Goal: Information Seeking & Learning: Learn about a topic

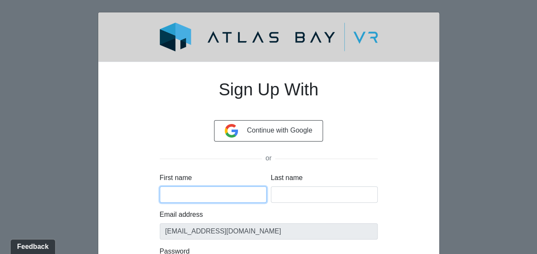
click at [251, 197] on input "First name" at bounding box center [213, 194] width 107 height 16
type input "Natasha"
type input "Burgess"
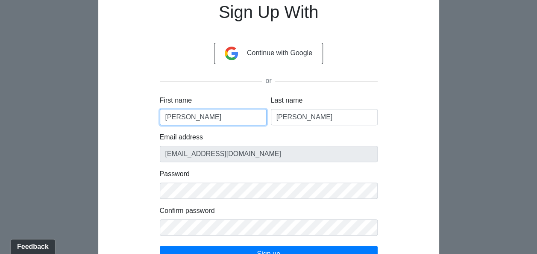
scroll to position [85, 0]
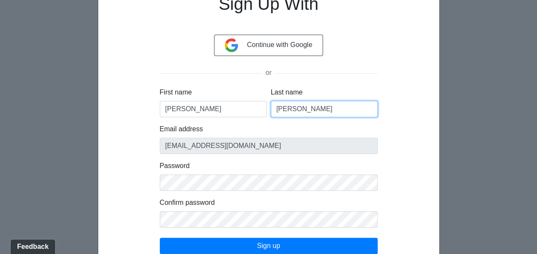
click at [317, 108] on input "Burgess" at bounding box center [324, 109] width 107 height 16
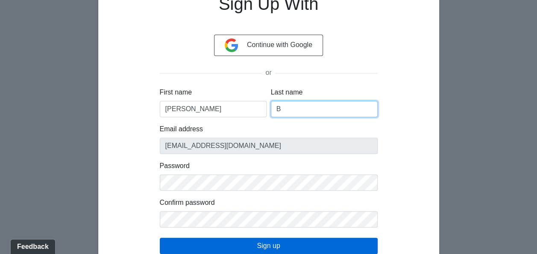
type input "B"
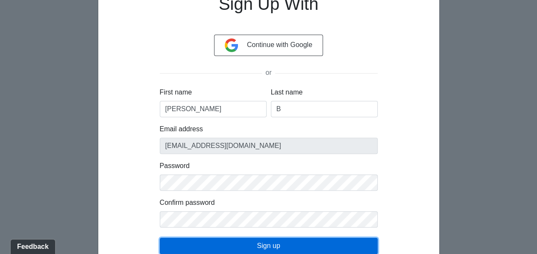
drag, startPoint x: 278, startPoint y: 246, endPoint x: 313, endPoint y: 235, distance: 37.1
click at [278, 246] on button "Sign up" at bounding box center [269, 245] width 218 height 16
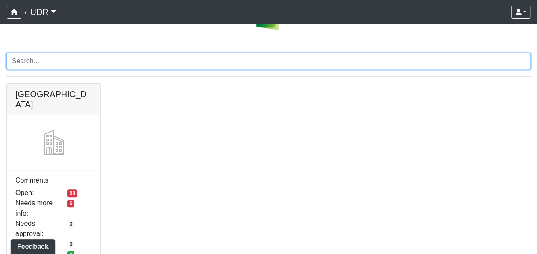
scroll to position [56, 0]
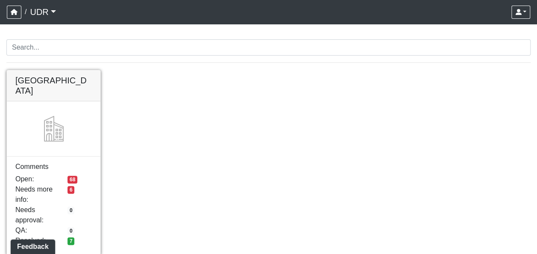
click at [73, 70] on link at bounding box center [54, 70] width 94 height 0
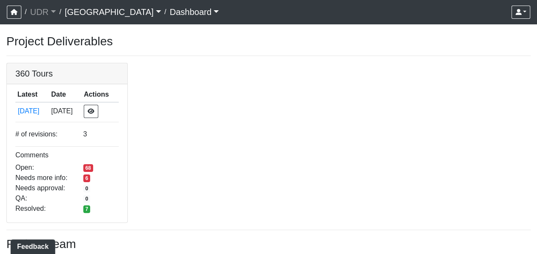
click at [170, 9] on link "Dashboard" at bounding box center [194, 11] width 49 height 17
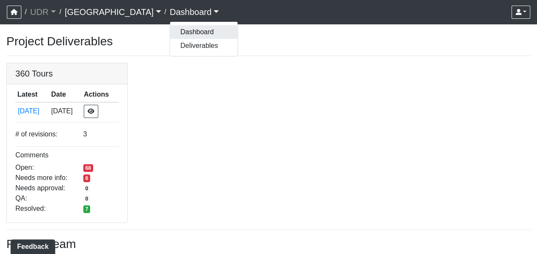
click at [170, 32] on button "Dashboard" at bounding box center [203, 32] width 67 height 14
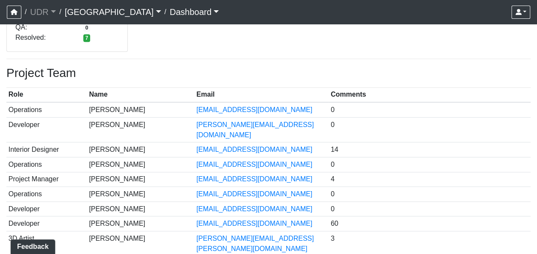
scroll to position [235, 0]
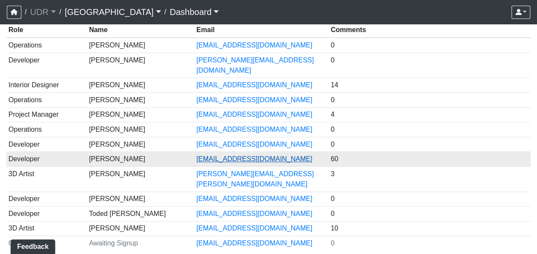
click at [240, 155] on link "skunianski@udr.com" at bounding box center [254, 158] width 116 height 7
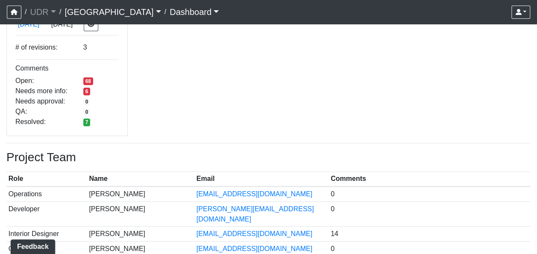
scroll to position [0, 0]
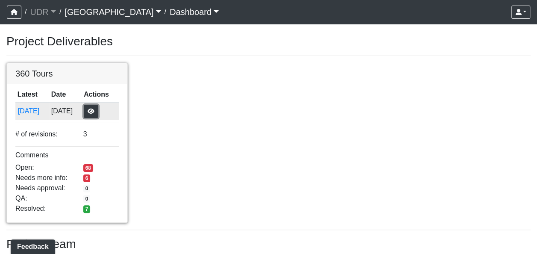
click at [96, 110] on button "button" at bounding box center [91, 111] width 15 height 13
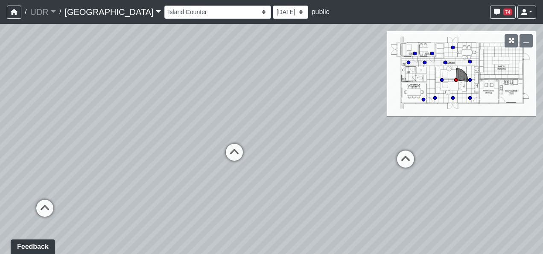
drag, startPoint x: 209, startPoint y: 178, endPoint x: 392, endPoint y: 182, distance: 182.8
click at [392, 182] on div "Loading... Conference Entry Loading... Coworking Entry Loading... Manager's Off…" at bounding box center [271, 139] width 543 height 230
drag, startPoint x: 279, startPoint y: 195, endPoint x: 390, endPoint y: 175, distance: 112.4
click at [390, 175] on div "Loading... Conference Entry Loading... Coworking Entry Loading... Manager's Off…" at bounding box center [271, 139] width 543 height 230
drag, startPoint x: 213, startPoint y: 177, endPoint x: 365, endPoint y: 166, distance: 153.2
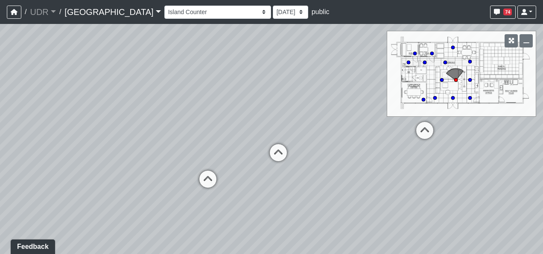
click at [365, 166] on div "Loading... Conference Entry Loading... Coworking Entry Loading... Manager's Off…" at bounding box center [271, 139] width 543 height 230
drag, startPoint x: 278, startPoint y: 210, endPoint x: 141, endPoint y: 190, distance: 138.5
click at [141, 190] on div "Loading... Conference Entry Loading... Coworking Entry Loading... Manager's Off…" at bounding box center [271, 139] width 543 height 230
drag, startPoint x: 300, startPoint y: 198, endPoint x: 105, endPoint y: 188, distance: 195.4
click at [105, 188] on div "Loading... Conference Entry Loading... Coworking Entry Loading... Manager's Off…" at bounding box center [271, 139] width 543 height 230
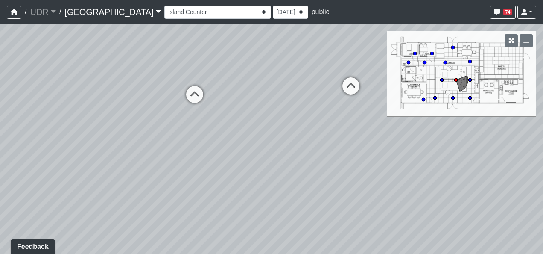
drag, startPoint x: 395, startPoint y: 202, endPoint x: 158, endPoint y: 188, distance: 237.0
click at [158, 188] on div "Loading... Conference Entry Loading... Coworking Entry Loading... Manager's Off…" at bounding box center [271, 139] width 543 height 230
drag, startPoint x: 372, startPoint y: 190, endPoint x: 176, endPoint y: 225, distance: 198.7
click at [176, 225] on div "Loading... Conference Entry Loading... Coworking Entry Loading... Manager's Off…" at bounding box center [271, 139] width 543 height 230
drag, startPoint x: 404, startPoint y: 213, endPoint x: 263, endPoint y: 206, distance: 140.6
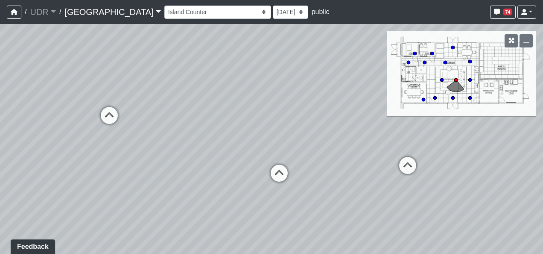
click at [263, 206] on div "Loading... Conference Entry Loading... Coworking Entry Loading... Manager's Off…" at bounding box center [271, 139] width 543 height 230
drag, startPoint x: 393, startPoint y: 215, endPoint x: 206, endPoint y: 210, distance: 187.1
click at [206, 210] on div "Loading... Conference Entry Loading... Coworking Entry Loading... Manager's Off…" at bounding box center [271, 139] width 543 height 230
drag, startPoint x: 383, startPoint y: 212, endPoint x: 189, endPoint y: 197, distance: 194.4
click at [189, 197] on div "Loading... Conference Entry Loading... Coworking Entry Loading... Manager's Off…" at bounding box center [271, 139] width 543 height 230
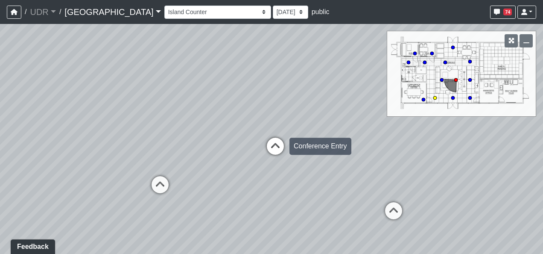
click at [273, 148] on icon at bounding box center [276, 150] width 26 height 26
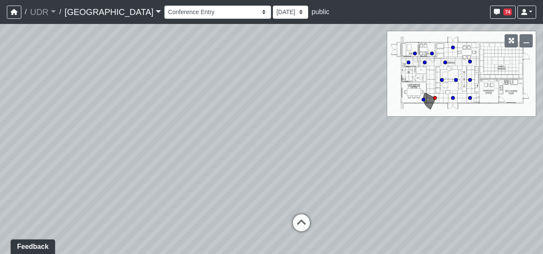
drag, startPoint x: 356, startPoint y: 168, endPoint x: 251, endPoint y: 188, distance: 106.4
click at [251, 188] on div "Loading... Conference Entry Loading... Coworking Entry Loading... Manager's Off…" at bounding box center [271, 139] width 543 height 230
click at [304, 218] on icon at bounding box center [302, 227] width 26 height 26
drag, startPoint x: 395, startPoint y: 202, endPoint x: 219, endPoint y: 223, distance: 178.0
click at [219, 223] on div "Loading... Conference Entry Loading... Coworking Entry Loading... Manager's Off…" at bounding box center [271, 139] width 543 height 230
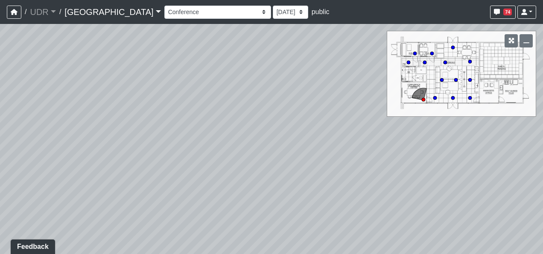
drag, startPoint x: 365, startPoint y: 226, endPoint x: 164, endPoint y: 206, distance: 201.3
click at [164, 206] on div "Loading... Conference Entry Loading... Coworking Entry Loading... Manager's Off…" at bounding box center [271, 139] width 543 height 230
drag, startPoint x: 360, startPoint y: 210, endPoint x: 99, endPoint y: 193, distance: 261.0
click at [99, 193] on div "Loading... Conference Entry Loading... Coworking Entry Loading... Manager's Off…" at bounding box center [271, 139] width 543 height 230
drag, startPoint x: 433, startPoint y: 215, endPoint x: 300, endPoint y: 205, distance: 133.6
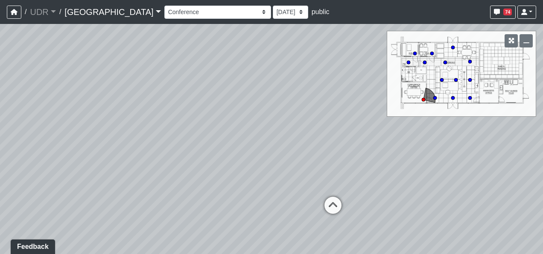
click at [300, 205] on div "Loading... Conference Entry Loading... Coworking Entry Loading... Manager's Off…" at bounding box center [271, 139] width 543 height 230
click at [333, 204] on icon at bounding box center [329, 207] width 26 height 26
drag, startPoint x: 282, startPoint y: 185, endPoint x: 428, endPoint y: 242, distance: 156.3
click at [428, 242] on div "Loading... Conference Entry Loading... Coworking Entry Loading... Manager's Off…" at bounding box center [271, 139] width 543 height 230
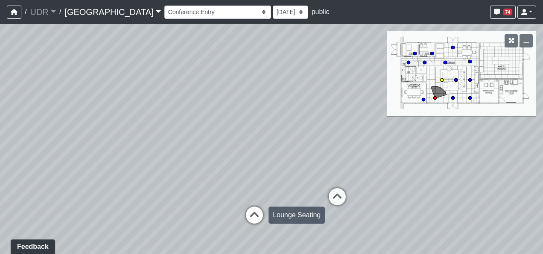
click at [260, 209] on icon at bounding box center [255, 219] width 26 height 26
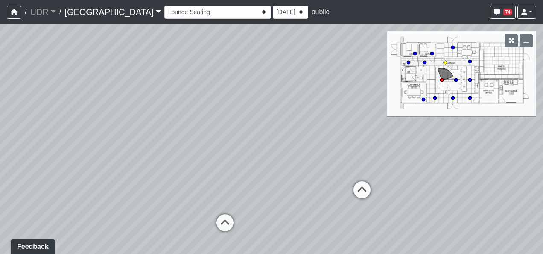
click at [223, 221] on icon at bounding box center [225, 227] width 26 height 26
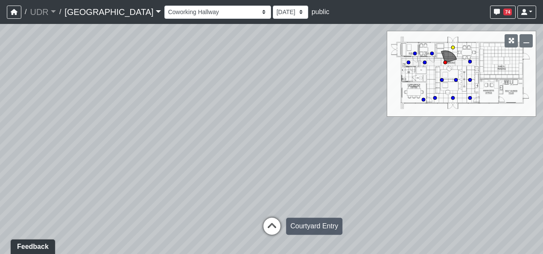
click at [269, 220] on icon at bounding box center [272, 230] width 26 height 26
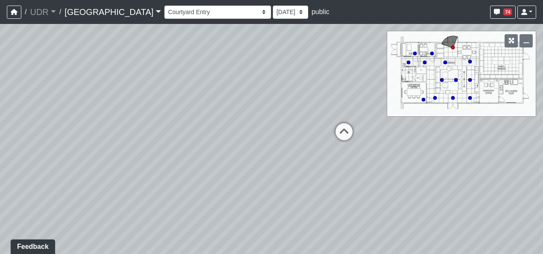
drag, startPoint x: 260, startPoint y: 219, endPoint x: 498, endPoint y: 206, distance: 238.1
click at [498, 206] on div "Loading... Conference Entry Loading... Coworking Entry Loading... Manager's Off…" at bounding box center [271, 139] width 543 height 230
drag, startPoint x: 230, startPoint y: 220, endPoint x: 461, endPoint y: 204, distance: 232.0
click at [461, 204] on div "Loading... Conference Entry Loading... Coworking Entry Loading... Manager's Off…" at bounding box center [271, 139] width 543 height 230
drag, startPoint x: 261, startPoint y: 213, endPoint x: 374, endPoint y: 202, distance: 113.2
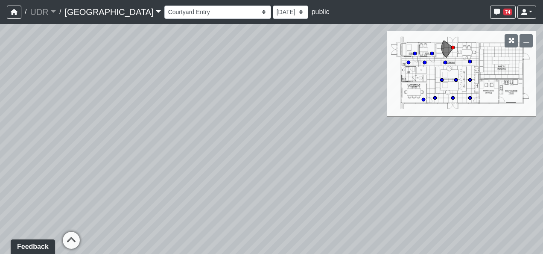
click at [374, 202] on div "Loading... Conference Entry Loading... Coworking Entry Loading... Manager's Off…" at bounding box center [271, 139] width 543 height 230
drag, startPoint x: 265, startPoint y: 210, endPoint x: 406, endPoint y: 193, distance: 142.0
click at [406, 193] on div "Loading... Conference Entry Loading... Coworking Entry Loading... Manager's Off…" at bounding box center [271, 139] width 543 height 230
drag, startPoint x: 255, startPoint y: 210, endPoint x: 450, endPoint y: 207, distance: 195.1
click at [450, 207] on div "Loading... Conference Entry Loading... Coworking Entry Loading... Manager's Off…" at bounding box center [271, 139] width 543 height 230
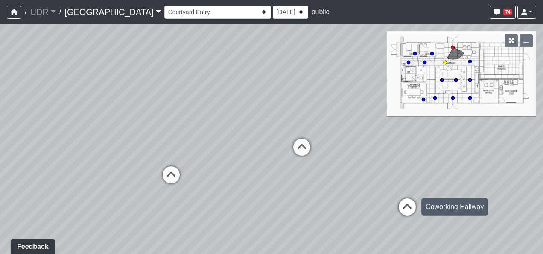
drag, startPoint x: 291, startPoint y: 203, endPoint x: 406, endPoint y: 209, distance: 115.5
click at [406, 209] on div "Loading... Conference Entry Loading... Coworking Entry Loading... Manager's Off…" at bounding box center [271, 139] width 543 height 230
click at [237, 158] on div "Loading... Conference Entry Loading... Coworking Entry Loading... Manager's Off…" at bounding box center [271, 139] width 543 height 230
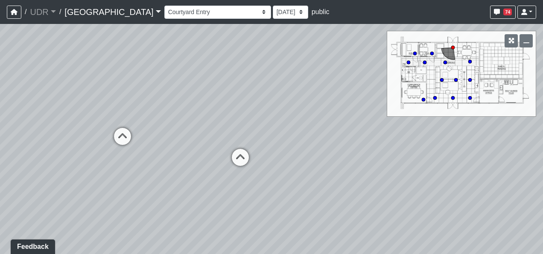
drag, startPoint x: 395, startPoint y: 188, endPoint x: 38, endPoint y: 148, distance: 359.2
click at [38, 148] on div "Loading... Conference Entry Loading... Coworking Entry Loading... Manager's Off…" at bounding box center [271, 139] width 543 height 230
drag, startPoint x: 248, startPoint y: 170, endPoint x: 0, endPoint y: 156, distance: 248.0
click at [0, 156] on html "/ UDR UDR Loading... / [GEOGRAPHIC_DATA] Loading... Riverside Riverside Loading…" at bounding box center [271, 127] width 543 height 254
drag, startPoint x: 284, startPoint y: 175, endPoint x: 54, endPoint y: 172, distance: 229.7
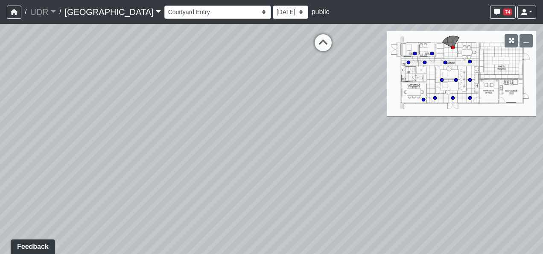
click at [54, 172] on div "Loading... Conference Entry Loading... Coworking Entry Loading... Manager's Off…" at bounding box center [271, 139] width 543 height 230
drag, startPoint x: 196, startPoint y: 161, endPoint x: 197, endPoint y: 184, distance: 23.5
click at [197, 184] on div "Loading... Conference Entry Loading... Coworking Entry Loading... Manager's Off…" at bounding box center [271, 139] width 543 height 230
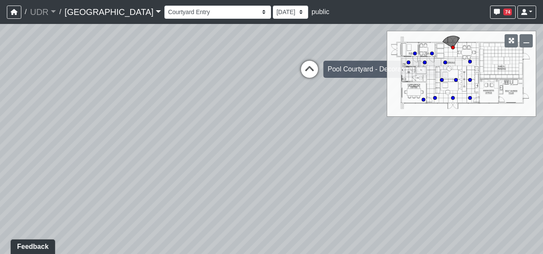
click at [312, 72] on icon at bounding box center [310, 74] width 26 height 26
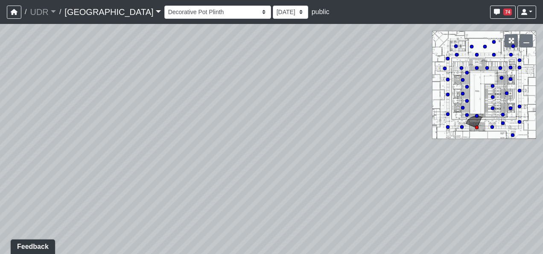
drag, startPoint x: 146, startPoint y: 192, endPoint x: 188, endPoint y: 182, distance: 42.9
click at [188, 182] on div "Loading... Conference Entry Loading... Coworking Entry Loading... Manager's Off…" at bounding box center [271, 139] width 543 height 230
drag, startPoint x: 456, startPoint y: 194, endPoint x: 124, endPoint y: 243, distance: 335.9
click at [124, 243] on div "Loading... Conference Entry Loading... Coworking Entry Loading... Manager's Off…" at bounding box center [271, 139] width 543 height 230
drag, startPoint x: 365, startPoint y: 181, endPoint x: 316, endPoint y: 241, distance: 77.6
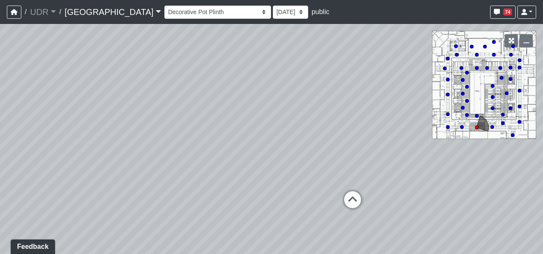
click at [316, 241] on div "Loading... Conference Entry Loading... Coworking Entry Loading... Manager's Off…" at bounding box center [271, 139] width 543 height 230
drag, startPoint x: 319, startPoint y: 204, endPoint x: 279, endPoint y: 246, distance: 57.7
click at [279, 246] on div "Loading... Conference Entry Loading... Coworking Entry Loading... Manager's Off…" at bounding box center [271, 139] width 543 height 230
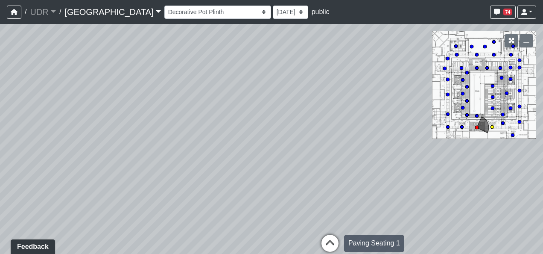
click at [328, 238] on icon at bounding box center [330, 247] width 26 height 26
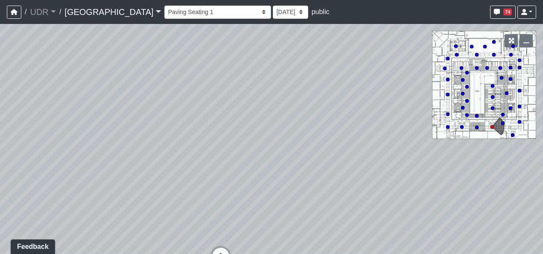
drag, startPoint x: 343, startPoint y: 219, endPoint x: 270, endPoint y: 212, distance: 73.8
click at [270, 212] on div "Loading... Conference Entry Loading... Coworking Entry Loading... Manager's Off…" at bounding box center [271, 139] width 543 height 230
click at [475, 126] on icon at bounding box center [477, 127] width 4 height 4
click at [460, 126] on circle at bounding box center [461, 126] width 3 height 3
drag, startPoint x: 303, startPoint y: 197, endPoint x: 439, endPoint y: 211, distance: 137.0
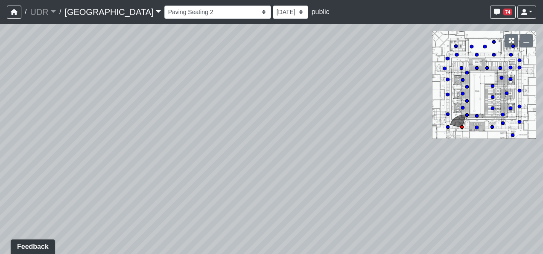
click at [439, 211] on div "Loading... Conference Entry Loading... Coworking Entry Loading... Manager's Off…" at bounding box center [271, 139] width 543 height 230
click at [448, 126] on circle at bounding box center [447, 126] width 3 height 3
click at [448, 114] on circle at bounding box center [447, 113] width 3 height 3
click at [447, 128] on circle at bounding box center [447, 126] width 3 height 3
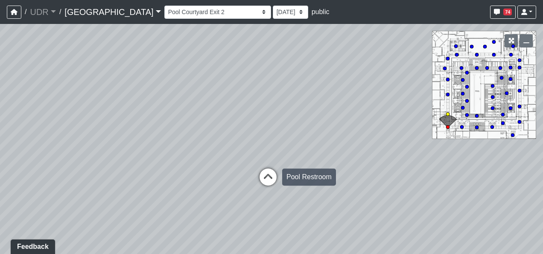
click at [272, 170] on icon at bounding box center [268, 181] width 26 height 26
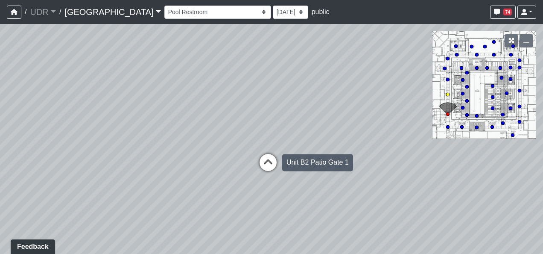
click at [270, 161] on icon at bounding box center [268, 167] width 26 height 26
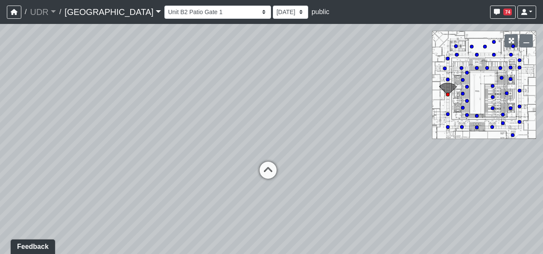
drag, startPoint x: 268, startPoint y: 161, endPoint x: 463, endPoint y: 175, distance: 196.0
click at [463, 175] on div "Loading... Conference Entry Loading... Coworking Entry Loading... Manager's Off…" at bounding box center [271, 139] width 543 height 230
click at [266, 170] on icon at bounding box center [268, 174] width 26 height 26
click at [446, 67] on circle at bounding box center [444, 68] width 3 height 3
click at [509, 13] on span "74" at bounding box center [507, 12] width 9 height 7
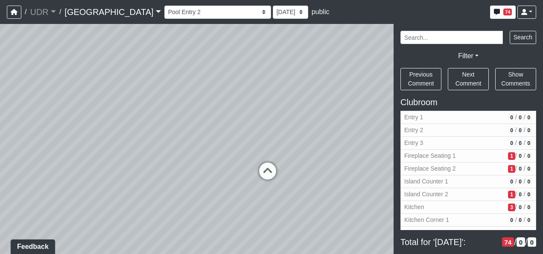
click at [368, 43] on div "Loading... Conference Entry Loading... Coworking Entry Loading... Manager's Off…" at bounding box center [271, 139] width 543 height 230
drag, startPoint x: 315, startPoint y: 98, endPoint x: 314, endPoint y: 103, distance: 5.1
click at [314, 102] on div "Loading... Conference Entry Loading... Coworking Entry Loading... Manager's Off…" at bounding box center [271, 139] width 543 height 230
drag, startPoint x: 341, startPoint y: 128, endPoint x: 122, endPoint y: 96, distance: 220.9
click at [122, 96] on div "Loading... Conference Entry Loading... Coworking Entry Loading... Manager's Off…" at bounding box center [271, 139] width 543 height 230
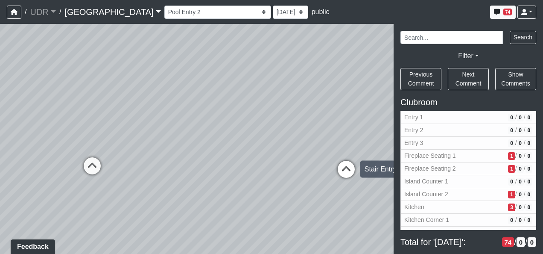
click at [342, 167] on icon at bounding box center [346, 174] width 26 height 26
drag, startPoint x: 348, startPoint y: 166, endPoint x: 246, endPoint y: 150, distance: 103.6
click at [246, 150] on div "Loading... Conference Entry Loading... Coworking Entry Loading... Manager's Off…" at bounding box center [271, 139] width 543 height 230
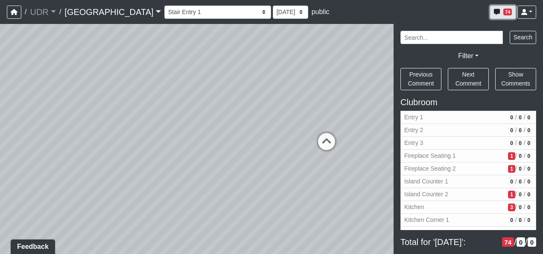
drag, startPoint x: 504, startPoint y: 14, endPoint x: 500, endPoint y: 18, distance: 6.0
click at [504, 14] on span "74" at bounding box center [507, 12] width 9 height 7
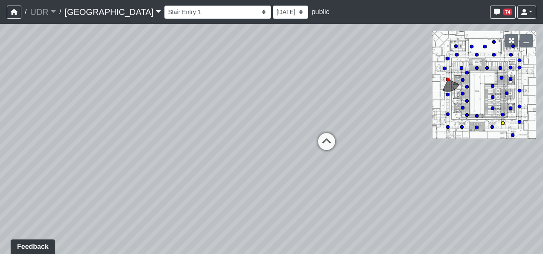
click at [502, 122] on circle at bounding box center [502, 122] width 3 height 3
click at [513, 135] on circle at bounding box center [512, 134] width 3 height 3
click at [504, 114] on circle at bounding box center [502, 114] width 3 height 3
drag, startPoint x: 365, startPoint y: 195, endPoint x: 205, endPoint y: 171, distance: 161.8
click at [205, 171] on div "Loading... Conference Entry Loading... Coworking Entry Loading... Manager's Off…" at bounding box center [271, 139] width 543 height 230
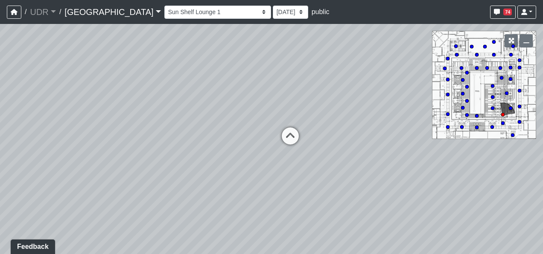
drag, startPoint x: 283, startPoint y: 220, endPoint x: 277, endPoint y: 183, distance: 37.6
click at [277, 183] on div "Loading... Conference Entry Loading... Coworking Entry Loading... Manager's Off…" at bounding box center [271, 139] width 543 height 230
drag, startPoint x: 157, startPoint y: 146, endPoint x: 270, endPoint y: 219, distance: 134.2
click at [270, 219] on div "Loading... Conference Entry Loading... Coworking Entry Loading... Manager's Off…" at bounding box center [271, 139] width 543 height 230
click at [283, 171] on div "Loading... Conference Entry Loading... Coworking Entry Loading... Manager's Off…" at bounding box center [271, 139] width 543 height 230
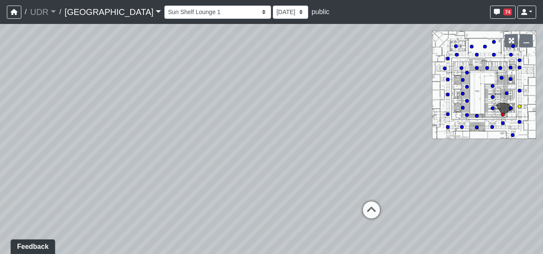
click at [519, 106] on circle at bounding box center [519, 106] width 3 height 3
click at [512, 106] on circle at bounding box center [510, 107] width 3 height 3
click at [492, 107] on circle at bounding box center [492, 107] width 3 height 3
click at [494, 43] on circle at bounding box center [493, 41] width 3 height 3
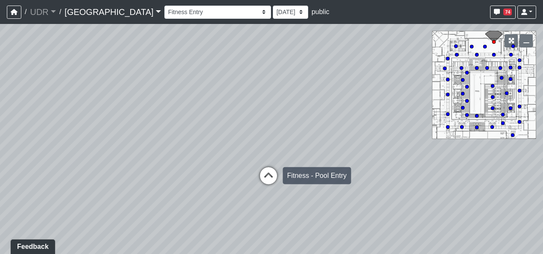
click at [273, 173] on icon at bounding box center [269, 180] width 26 height 26
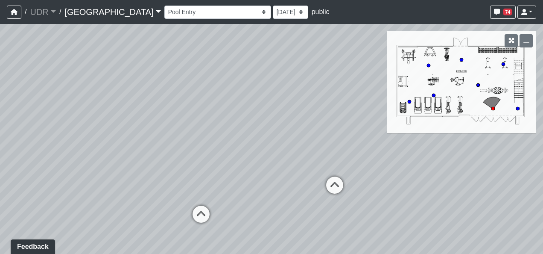
drag, startPoint x: 249, startPoint y: 184, endPoint x: 290, endPoint y: 193, distance: 42.5
click at [290, 193] on div "Loading... Conference Entry Loading... Coworking Entry Loading... Manager's Off…" at bounding box center [271, 139] width 543 height 230
click at [404, 191] on div "Loading... Conference Entry Loading... Coworking Entry Loading... Manager's Off…" at bounding box center [271, 139] width 543 height 230
click at [530, 43] on button "button" at bounding box center [526, 40] width 13 height 13
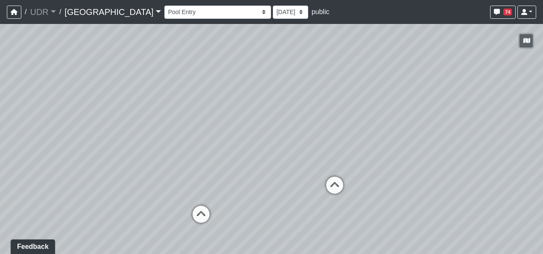
click at [530, 40] on icon "button" at bounding box center [526, 41] width 7 height 6
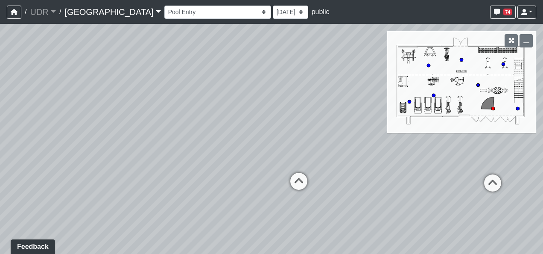
drag, startPoint x: 305, startPoint y: 171, endPoint x: 464, endPoint y: 143, distance: 161.2
click at [464, 143] on div "Loading... Conference Entry Loading... Coworking Entry Loading... Manager's Off…" at bounding box center [271, 139] width 543 height 230
drag, startPoint x: 184, startPoint y: 161, endPoint x: 432, endPoint y: 179, distance: 248.7
click at [432, 179] on div "Loading... Conference Entry Loading... Coworking Entry Loading... Manager's Off…" at bounding box center [271, 139] width 543 height 230
drag, startPoint x: 170, startPoint y: 189, endPoint x: 430, endPoint y: 157, distance: 261.6
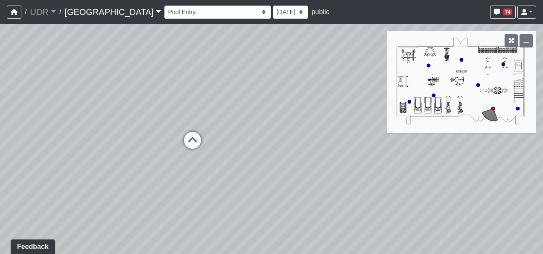
click at [430, 157] on div "Loading... Conference Entry Loading... Coworking Entry Loading... Manager's Off…" at bounding box center [271, 139] width 543 height 230
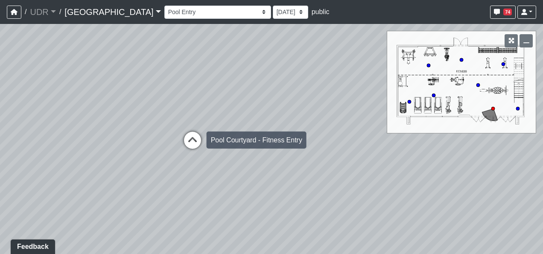
click at [187, 141] on icon at bounding box center [193, 145] width 26 height 26
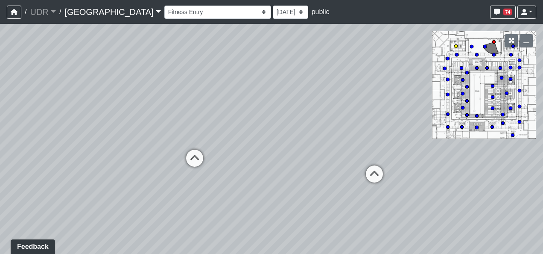
click at [456, 45] on circle at bounding box center [455, 45] width 3 height 3
drag, startPoint x: 428, startPoint y: 181, endPoint x: 439, endPoint y: 189, distance: 14.1
click at [439, 189] on div "Loading... Conference Entry Loading... Coworking Entry Loading... Manager's Off…" at bounding box center [271, 139] width 543 height 230
drag, startPoint x: 239, startPoint y: 148, endPoint x: 544, endPoint y: 224, distance: 314.6
click at [543, 224] on html "/ UDR UDR Loading... / [GEOGRAPHIC_DATA] Loading... Riverside Riverside Loading…" at bounding box center [271, 127] width 543 height 254
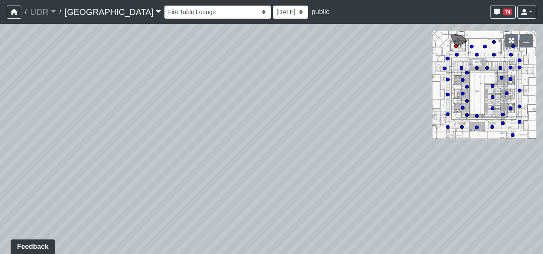
click at [456, 53] on icon at bounding box center [457, 55] width 4 height 4
click at [449, 59] on circle at bounding box center [447, 58] width 3 height 3
click at [477, 68] on circle at bounding box center [476, 67] width 3 height 3
click at [520, 61] on circle at bounding box center [519, 59] width 3 height 3
click at [501, 67] on circle at bounding box center [500, 67] width 3 height 3
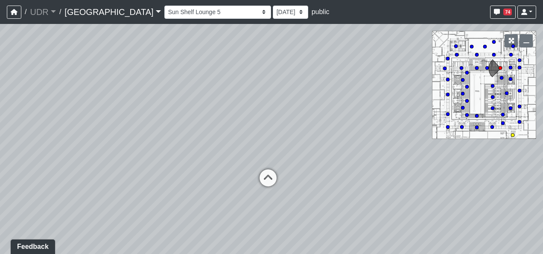
click at [512, 136] on circle at bounding box center [512, 134] width 3 height 3
drag, startPoint x: 253, startPoint y: 141, endPoint x: 265, endPoint y: 137, distance: 12.2
click at [265, 137] on div "Loading... Conference Entry Loading... Coworking Entry Loading... Manager's Off…" at bounding box center [271, 139] width 543 height 230
drag, startPoint x: 225, startPoint y: 130, endPoint x: 396, endPoint y: 151, distance: 172.1
click at [396, 151] on div "Loading... Conference Entry Loading... Coworking Entry Loading... Manager's Off…" at bounding box center [271, 139] width 543 height 230
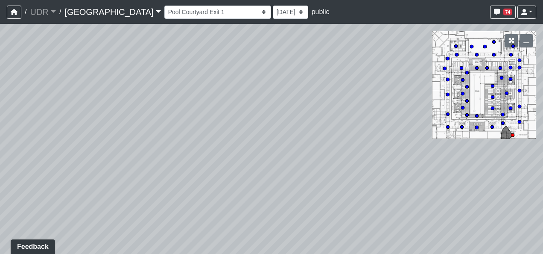
drag, startPoint x: 220, startPoint y: 154, endPoint x: 408, endPoint y: 112, distance: 192.1
click at [408, 112] on div "Loading... Conference Entry Loading... Coworking Entry Loading... Manager's Off…" at bounding box center [271, 139] width 543 height 230
drag, startPoint x: 235, startPoint y: 143, endPoint x: -2, endPoint y: 123, distance: 237.4
click at [0, 123] on html "/ UDR UDR Loading... / [GEOGRAPHIC_DATA] Loading... Riverside Riverside Loading…" at bounding box center [271, 127] width 543 height 254
drag, startPoint x: 222, startPoint y: 126, endPoint x: 64, endPoint y: 144, distance: 158.6
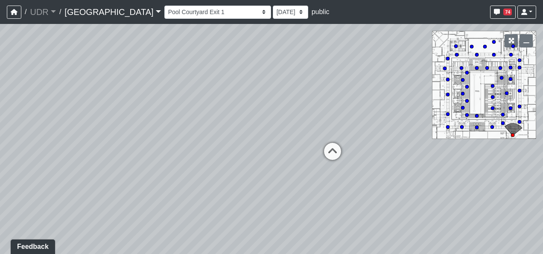
click at [64, 144] on div "Loading... Conference Entry Loading... Coworking Entry Loading... Manager's Off…" at bounding box center [271, 139] width 543 height 230
click at [336, 153] on icon at bounding box center [333, 156] width 26 height 26
click at [511, 135] on circle at bounding box center [512, 134] width 3 height 3
click at [503, 123] on circle at bounding box center [502, 122] width 3 height 3
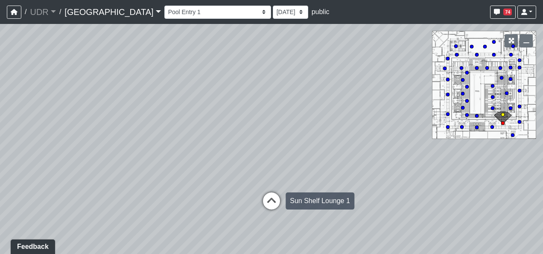
click at [275, 198] on icon at bounding box center [272, 205] width 26 height 26
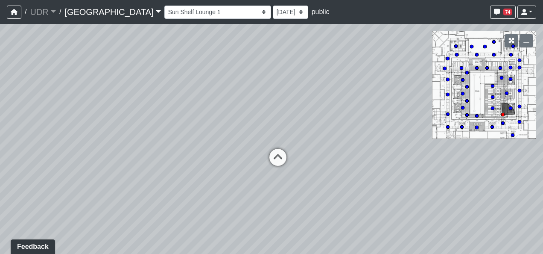
drag, startPoint x: 293, startPoint y: 192, endPoint x: 102, endPoint y: 156, distance: 194.2
click at [102, 156] on div "Loading... Conference Entry Loading... Coworking Entry Loading... Manager's Off…" at bounding box center [271, 139] width 543 height 230
drag, startPoint x: 206, startPoint y: 169, endPoint x: 360, endPoint y: 196, distance: 156.5
click at [360, 196] on div "Loading... Conference Entry Loading... Coworking Entry Loading... Manager's Off…" at bounding box center [271, 139] width 543 height 230
drag, startPoint x: 256, startPoint y: 183, endPoint x: 284, endPoint y: 192, distance: 29.7
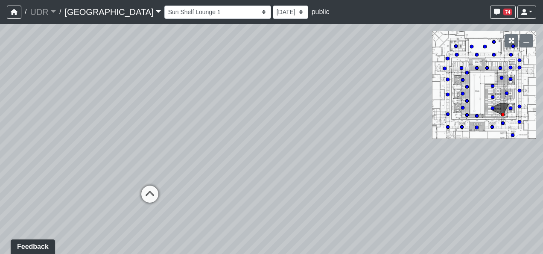
click at [386, 193] on div "Loading... Conference Entry Loading... Coworking Entry Loading... Manager's Off…" at bounding box center [271, 139] width 543 height 230
drag, startPoint x: 191, startPoint y: 195, endPoint x: 386, endPoint y: 190, distance: 195.2
click at [386, 190] on div "Loading... Conference Entry Loading... Coworking Entry Loading... Manager's Off…" at bounding box center [271, 139] width 543 height 230
drag, startPoint x: 389, startPoint y: 175, endPoint x: 289, endPoint y: 179, distance: 99.6
click at [289, 179] on div "Loading... Conference Entry Loading... Coworking Entry Loading... Manager's Off…" at bounding box center [271, 139] width 543 height 230
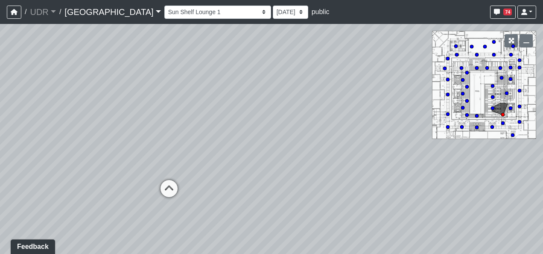
drag, startPoint x: 357, startPoint y: 180, endPoint x: 280, endPoint y: 176, distance: 77.4
click at [280, 176] on div "Loading... Conference Entry Loading... Coworking Entry Loading... Manager's Off…" at bounding box center [271, 139] width 543 height 230
click at [492, 126] on circle at bounding box center [492, 126] width 3 height 3
click at [476, 126] on circle at bounding box center [476, 127] width 3 height 3
click at [463, 126] on circle at bounding box center [461, 126] width 3 height 3
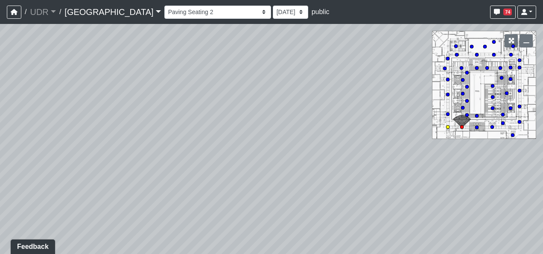
click at [448, 126] on circle at bounding box center [447, 126] width 3 height 3
click at [449, 112] on icon at bounding box center [448, 114] width 4 height 4
click at [468, 114] on circle at bounding box center [466, 114] width 3 height 3
click at [368, 137] on div "Loading... Conference Entry Loading... Coworking Entry Loading... Manager's Off…" at bounding box center [271, 139] width 543 height 230
click at [501, 114] on circle at bounding box center [502, 114] width 3 height 3
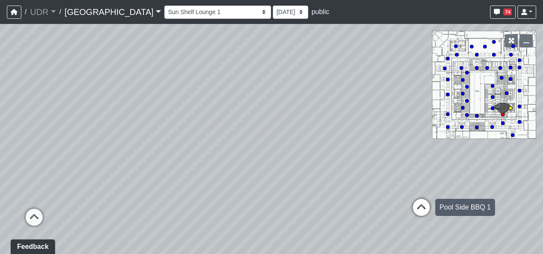
click at [424, 205] on icon at bounding box center [422, 212] width 26 height 26
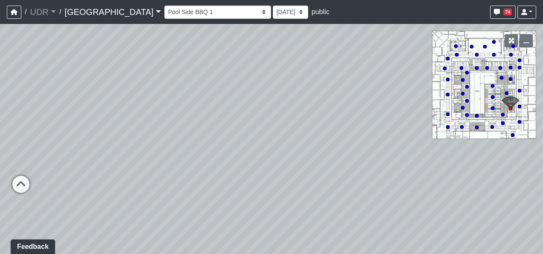
click at [281, 165] on div "Loading... Conference Entry Loading... Coworking Entry Loading... Manager's Off…" at bounding box center [271, 139] width 543 height 230
click at [492, 107] on circle at bounding box center [492, 107] width 3 height 3
click at [492, 97] on circle at bounding box center [492, 96] width 3 height 3
click at [494, 86] on circle at bounding box center [492, 85] width 3 height 3
click at [506, 92] on circle at bounding box center [506, 92] width 3 height 3
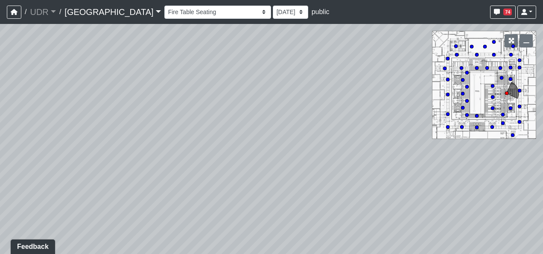
drag, startPoint x: 374, startPoint y: 180, endPoint x: 478, endPoint y: 140, distance: 111.5
click at [478, 140] on div "Loading... Conference Entry Loading... Coworking Entry Loading... Manager's Off…" at bounding box center [271, 139] width 543 height 230
drag, startPoint x: 304, startPoint y: 166, endPoint x: 267, endPoint y: 108, distance: 68.7
click at [267, 108] on div "Loading... Conference Entry Loading... Coworking Entry Loading... Manager's Off…" at bounding box center [271, 139] width 543 height 230
drag, startPoint x: 426, startPoint y: 165, endPoint x: 259, endPoint y: 158, distance: 167.5
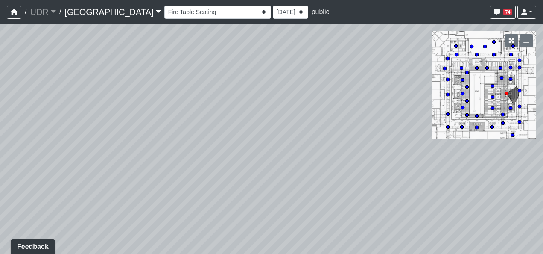
click at [259, 158] on div "Loading... Conference Entry Loading... Coworking Entry Loading... Manager's Off…" at bounding box center [271, 139] width 543 height 230
drag, startPoint x: 490, startPoint y: 178, endPoint x: 216, endPoint y: 161, distance: 274.6
click at [216, 161] on div "Loading... Conference Entry Loading... Coworking Entry Loading... Manager's Off…" at bounding box center [271, 139] width 543 height 230
drag, startPoint x: 408, startPoint y: 161, endPoint x: 264, endPoint y: 178, distance: 144.9
click at [264, 178] on div "Loading... Conference Entry Loading... Coworking Entry Loading... Manager's Off…" at bounding box center [271, 139] width 543 height 230
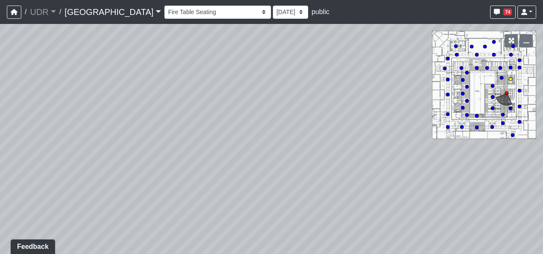
click at [511, 80] on circle at bounding box center [510, 78] width 3 height 3
click at [501, 78] on circle at bounding box center [501, 77] width 3 height 3
click at [494, 85] on circle at bounding box center [492, 85] width 3 height 3
click at [519, 67] on circle at bounding box center [519, 67] width 3 height 3
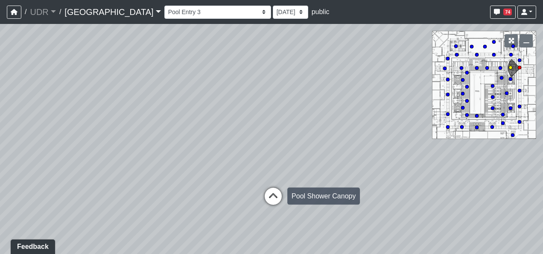
click at [278, 194] on icon at bounding box center [273, 200] width 26 height 26
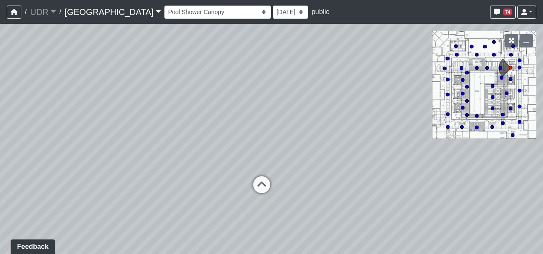
drag, startPoint x: 407, startPoint y: 187, endPoint x: 212, endPoint y: 162, distance: 197.1
click at [212, 162] on div "Loading... Conference Entry Loading... Coworking Entry Loading... Manager's Off…" at bounding box center [271, 139] width 543 height 230
drag, startPoint x: 377, startPoint y: 171, endPoint x: 175, endPoint y: 126, distance: 206.5
click at [175, 126] on div "Loading... Conference Entry Loading... Coworking Entry Loading... Manager's Off…" at bounding box center [271, 139] width 543 height 230
drag, startPoint x: 292, startPoint y: 139, endPoint x: 227, endPoint y: 206, distance: 93.0
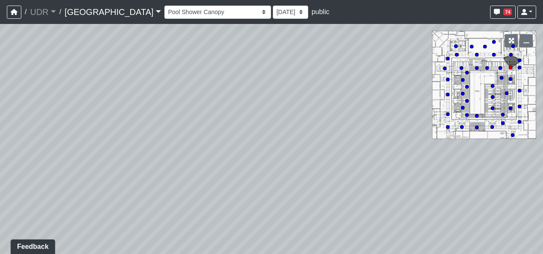
click at [227, 206] on div "Loading... Conference Entry Loading... Coworking Entry Loading... Manager's Off…" at bounding box center [271, 139] width 543 height 230
click at [477, 66] on icon at bounding box center [477, 68] width 4 height 4
click at [456, 46] on circle at bounding box center [455, 45] width 3 height 3
click at [456, 57] on div "Loading... Conference Entry Loading... Coworking Entry Loading... Manager's Off…" at bounding box center [271, 139] width 543 height 230
click at [202, 13] on select "Entry 1 Entry 2 Entry 3 Fireplace Seating 1 Fireplace Seating 2 Island Counter …" at bounding box center [217, 12] width 107 height 13
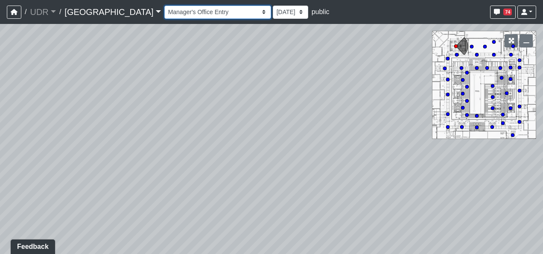
click at [164, 6] on select "Entry 1 Entry 2 Entry 3 Fireplace Seating 1 Fireplace Seating 2 Island Counter …" at bounding box center [217, 12] width 107 height 13
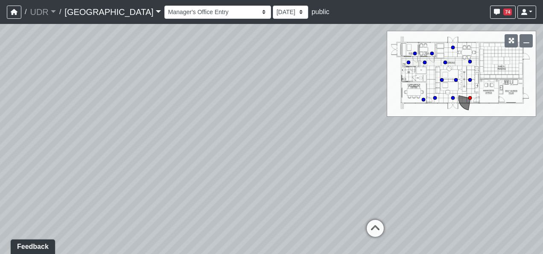
drag, startPoint x: 288, startPoint y: 199, endPoint x: 441, endPoint y: 201, distance: 153.3
click at [441, 201] on div "Loading... Conference Entry Loading... Coworking Entry Loading... Manager's Off…" at bounding box center [271, 139] width 543 height 230
drag, startPoint x: 277, startPoint y: 194, endPoint x: 170, endPoint y: 173, distance: 109.5
click at [170, 173] on div "Loading... Conference Entry Loading... Coworking Entry Loading... Manager's Off…" at bounding box center [271, 139] width 543 height 230
drag, startPoint x: 344, startPoint y: 197, endPoint x: 241, endPoint y: 192, distance: 102.6
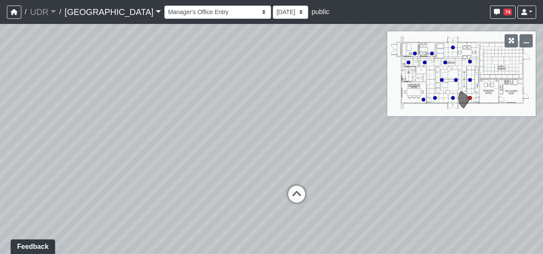
click at [241, 192] on div "Loading... Conference Entry Loading... Coworking Entry Loading... Manager's Off…" at bounding box center [271, 139] width 543 height 230
drag, startPoint x: 416, startPoint y: 210, endPoint x: 211, endPoint y: 184, distance: 207.0
click at [211, 184] on div "Loading... Conference Entry Loading... Coworking Entry Loading... Manager's Off…" at bounding box center [271, 139] width 543 height 230
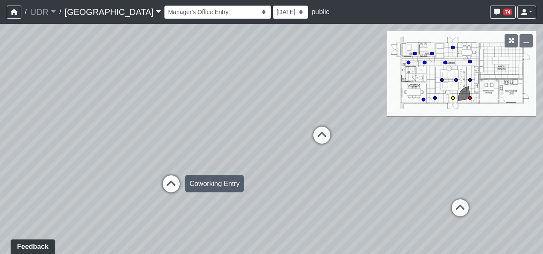
click at [169, 184] on icon at bounding box center [171, 188] width 26 height 26
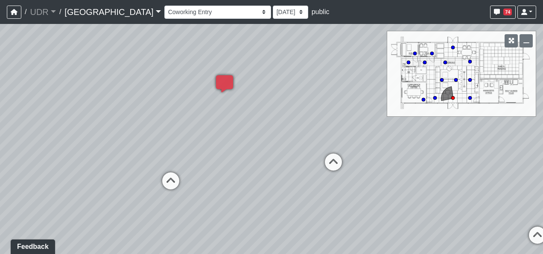
click at [153, 140] on div "Loading... Conference Entry Loading... Coworking Entry Loading... Manager's Off…" at bounding box center [271, 139] width 543 height 230
click at [164, 175] on icon at bounding box center [171, 185] width 26 height 26
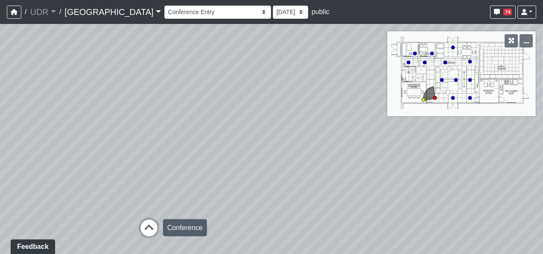
click at [153, 223] on icon at bounding box center [149, 232] width 26 height 26
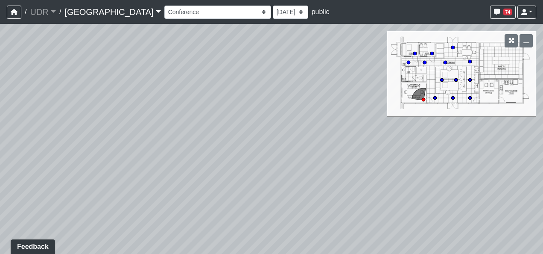
drag, startPoint x: 238, startPoint y: 208, endPoint x: 108, endPoint y: 167, distance: 136.9
click at [108, 167] on div "Loading... Conference Entry Loading... Coworking Entry Loading... Manager's Off…" at bounding box center [271, 139] width 543 height 230
click at [164, 14] on select "Entry 1 Entry 2 Entry 3 Fireplace Seating 1 Fireplace Seating 2 Island Counter …" at bounding box center [217, 12] width 107 height 13
click at [164, 6] on select "Entry 1 Entry 2 Entry 3 Fireplace Seating 1 Fireplace Seating 2 Island Counter …" at bounding box center [217, 12] width 107 height 13
click at [433, 157] on div "Loading... Conference Entry Loading... Coworking Entry Loading... Manager's Off…" at bounding box center [271, 139] width 543 height 230
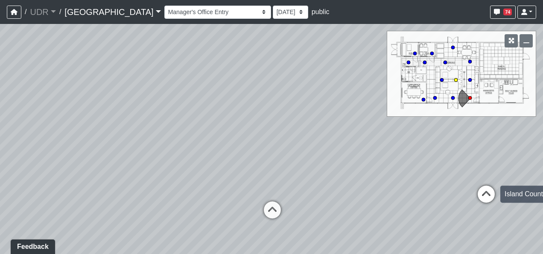
click at [486, 193] on icon at bounding box center [487, 198] width 26 height 26
select select "ue6yHihGzY4QA5F94Xb57W"
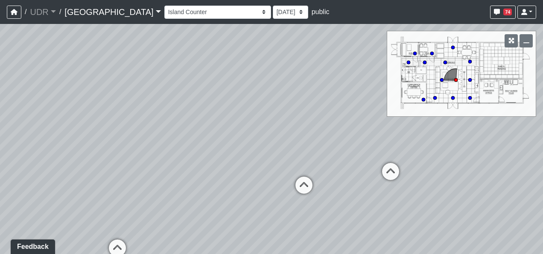
drag, startPoint x: 401, startPoint y: 180, endPoint x: 184, endPoint y: 164, distance: 217.0
click at [184, 164] on div "Loading... Conference Entry Loading... Coworking Entry Loading... Manager's Off…" at bounding box center [271, 139] width 543 height 230
drag, startPoint x: 408, startPoint y: 198, endPoint x: 82, endPoint y: 173, distance: 327.1
click at [82, 173] on div "Loading... Conference Entry Loading... Coworking Entry Loading... Manager's Off…" at bounding box center [271, 139] width 543 height 230
click at [501, 157] on div "Loading... Conference Entry Loading... Coworking Entry Loading... Manager's Off…" at bounding box center [271, 139] width 543 height 230
